Goal: Browse casually

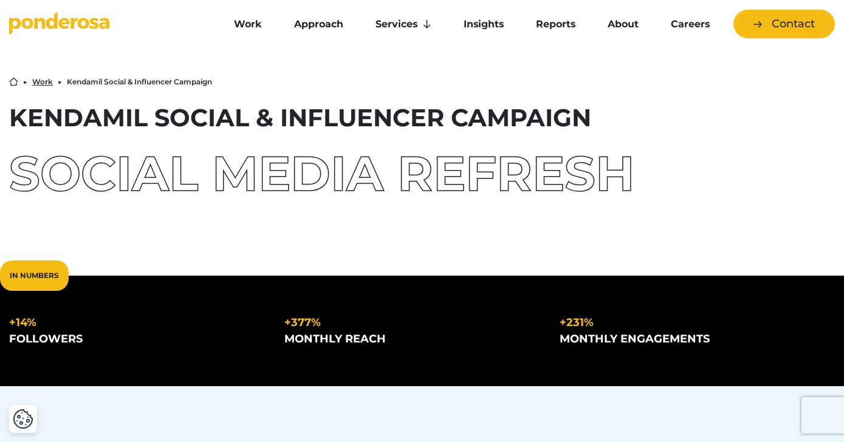
click at [92, 26] on icon "Go to homepage" at bounding box center [93, 23] width 9 height 11
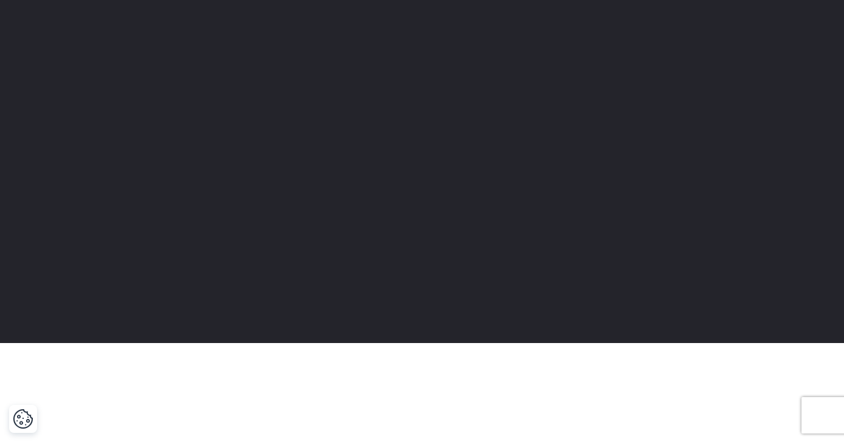
scroll to position [119, 0]
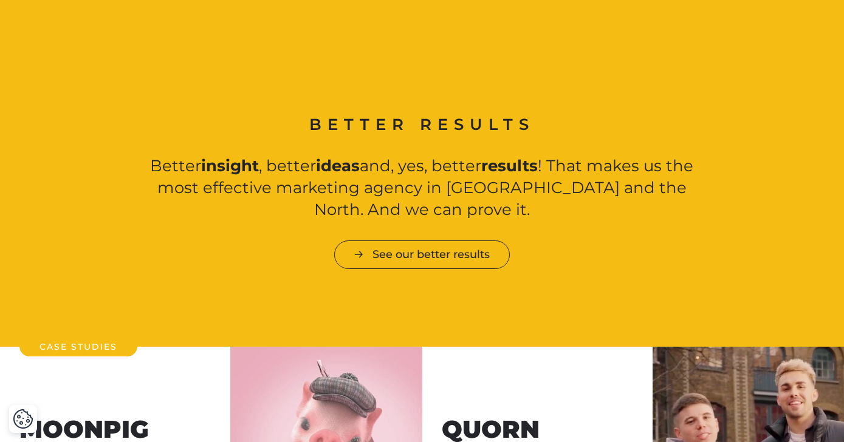
scroll to position [1159, 0]
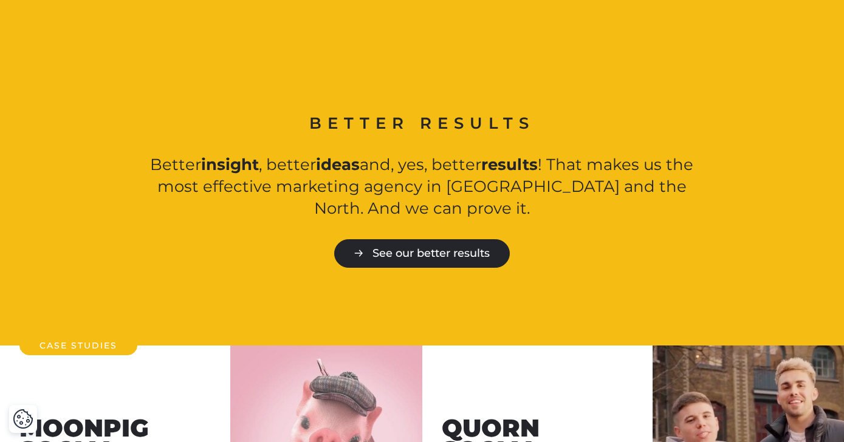
click at [470, 239] on link "See our better results" at bounding box center [422, 253] width 176 height 29
click at [412, 239] on link "See our better results" at bounding box center [422, 253] width 176 height 29
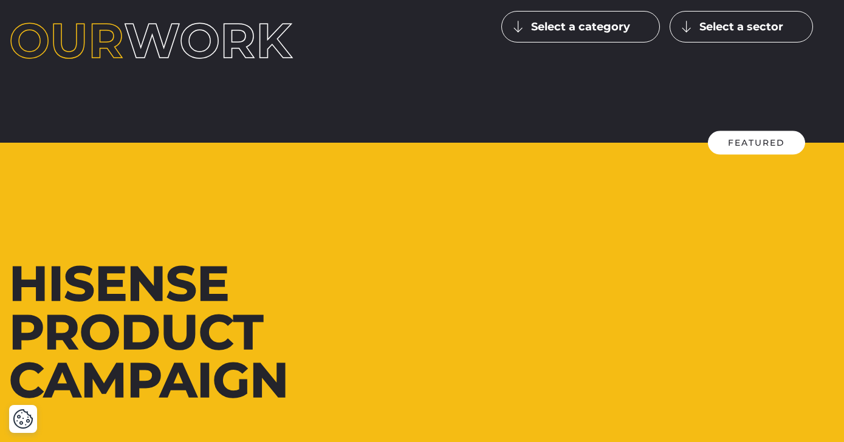
scroll to position [137, 0]
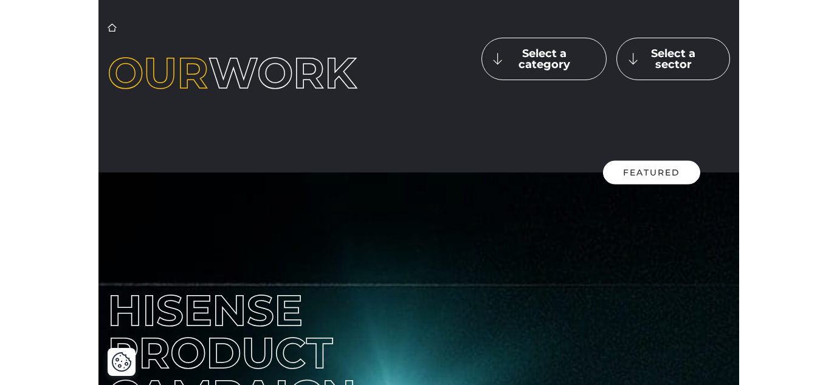
scroll to position [90, 0]
